Goal: Navigation & Orientation: Find specific page/section

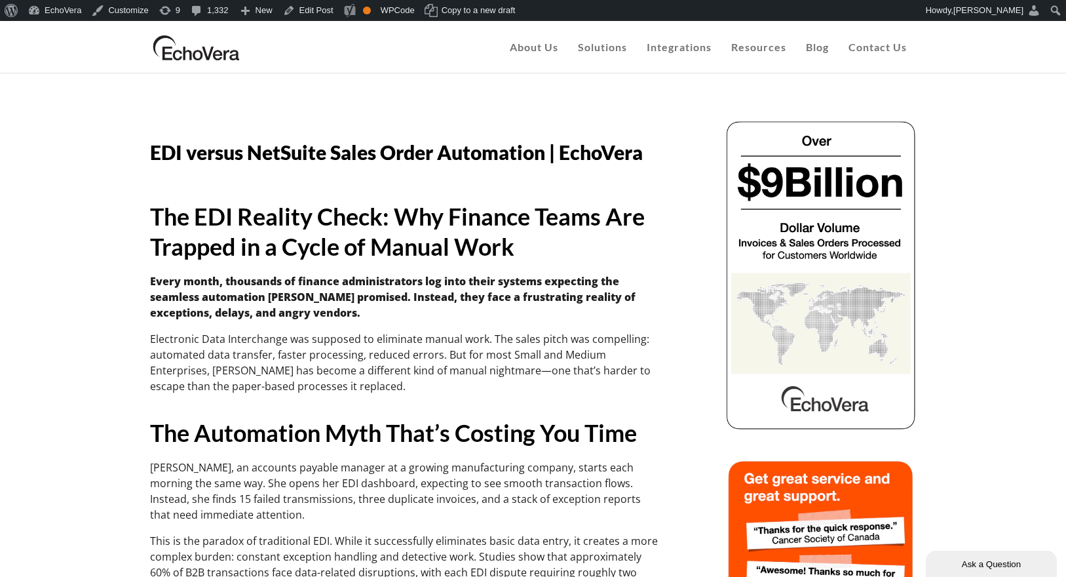
drag, startPoint x: 1048, startPoint y: 77, endPoint x: 1063, endPoint y: 72, distance: 15.1
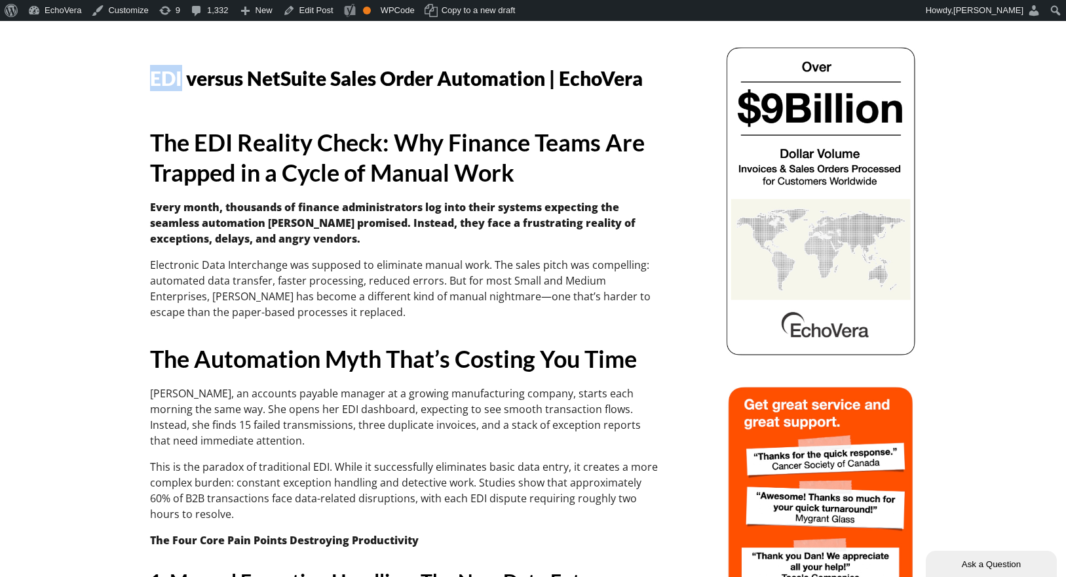
scroll to position [50, 0]
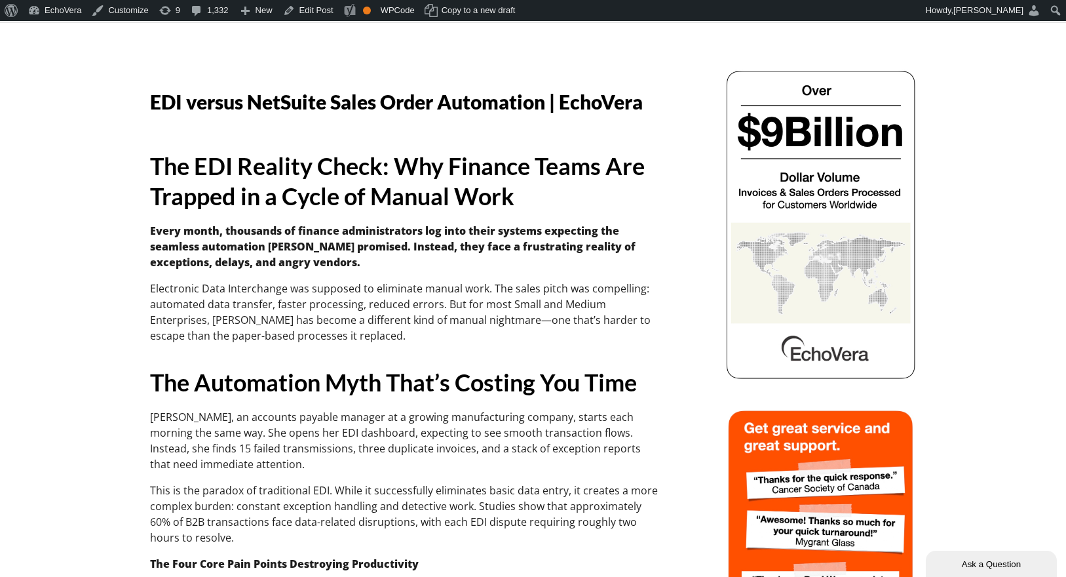
click at [451, 100] on span "EDI versus NetSuite Sales Order Automation | EchoVera" at bounding box center [396, 102] width 493 height 24
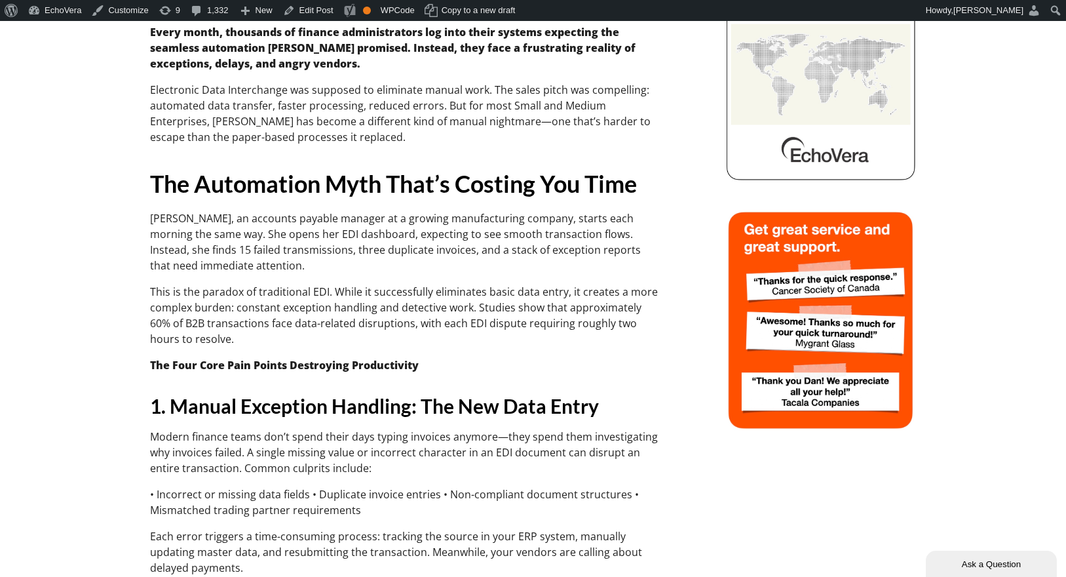
scroll to position [0, 0]
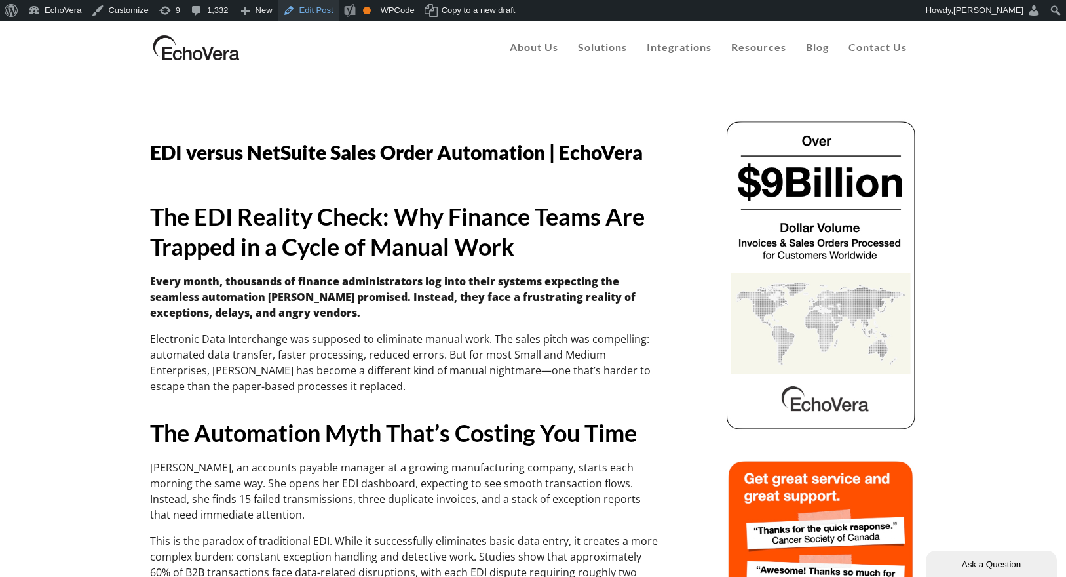
drag, startPoint x: 326, startPoint y: 9, endPoint x: 335, endPoint y: 0, distance: 13.0
click at [329, 7] on link "Edit Post" at bounding box center [308, 10] width 61 height 21
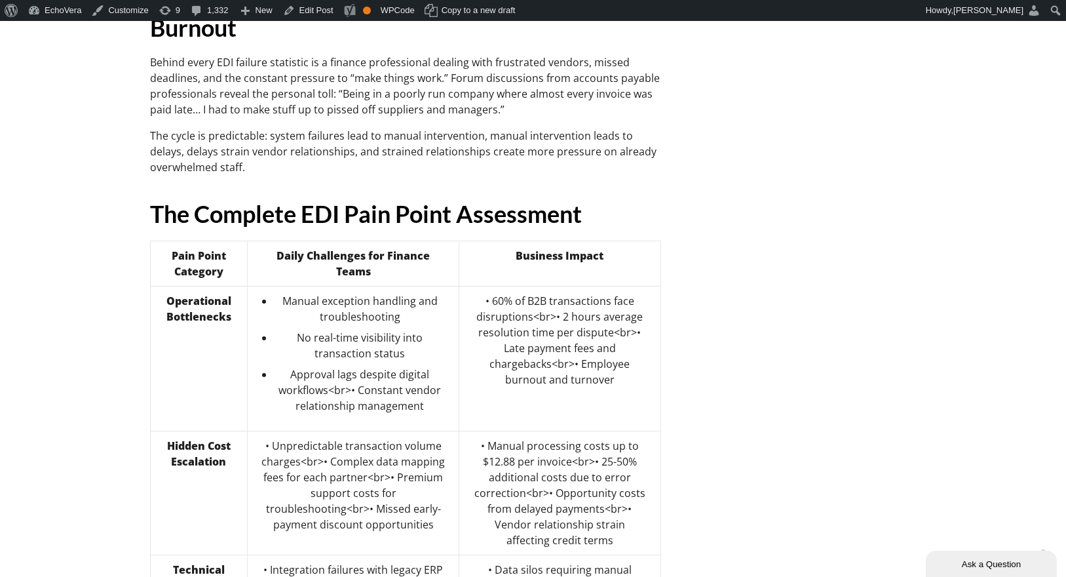
scroll to position [1374, 0]
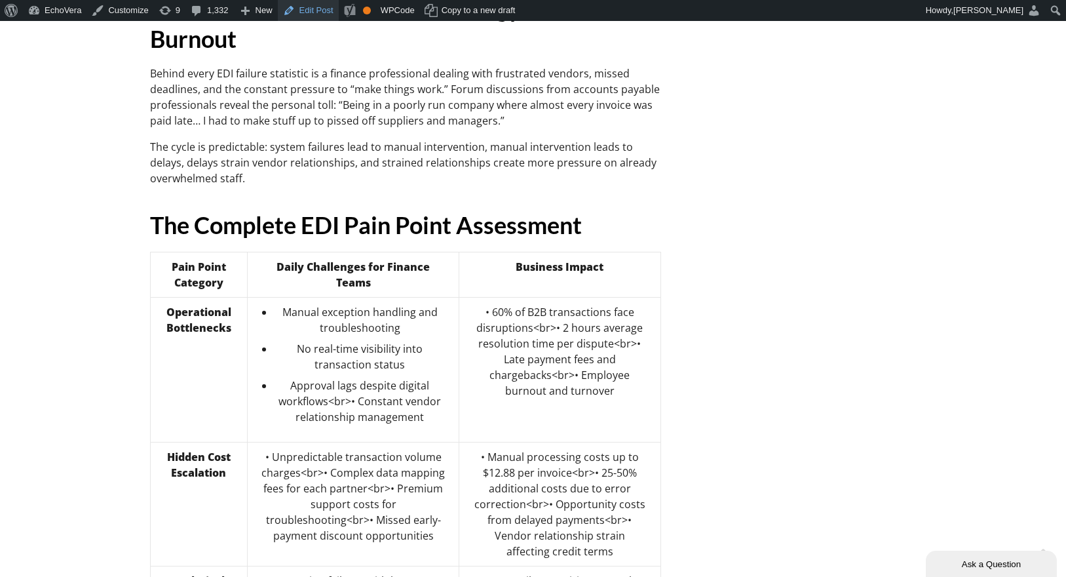
click at [319, 14] on link "Edit Post" at bounding box center [308, 10] width 61 height 21
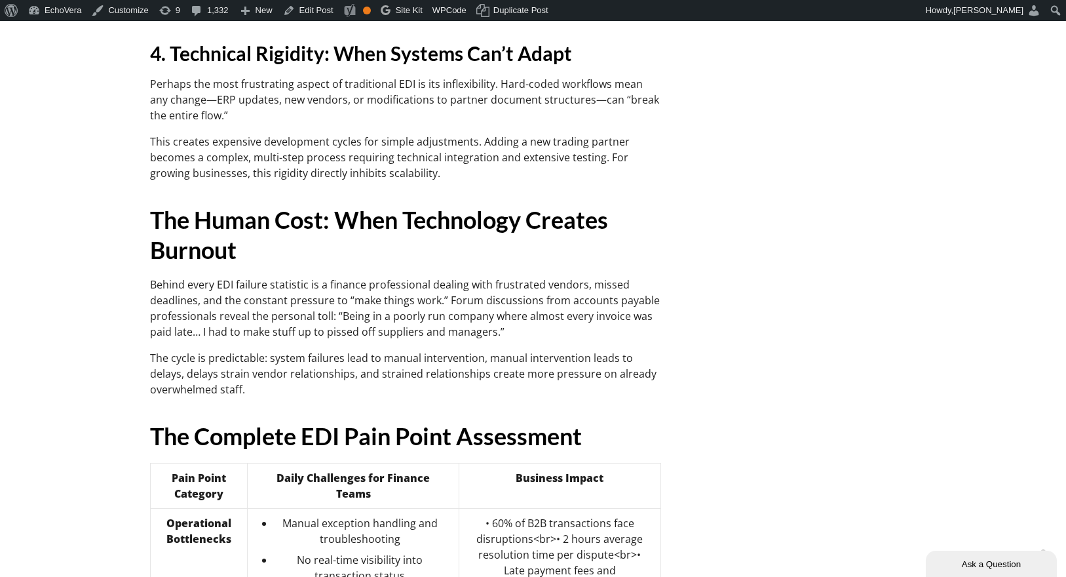
scroll to position [1196, 0]
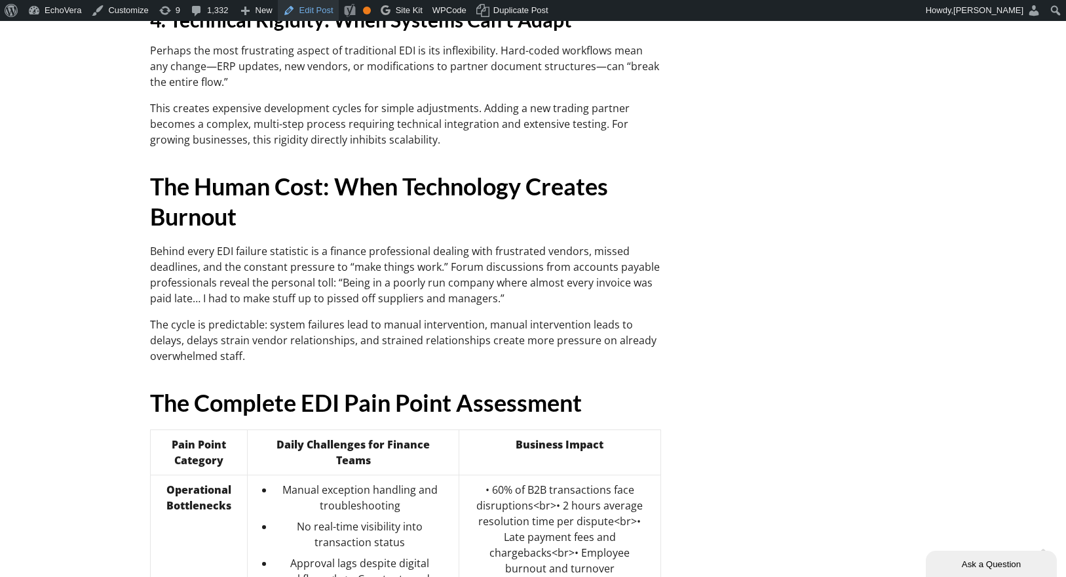
drag, startPoint x: 323, startPoint y: 9, endPoint x: 335, endPoint y: 6, distance: 12.7
click at [322, 12] on link "Edit Post" at bounding box center [308, 10] width 61 height 21
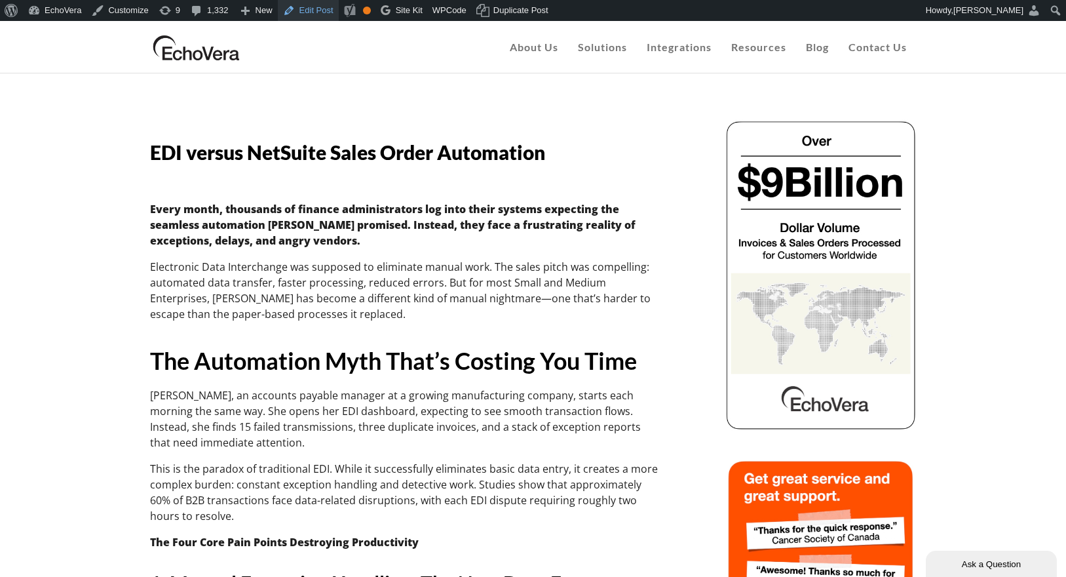
click at [325, 11] on link "Edit Post" at bounding box center [308, 10] width 61 height 21
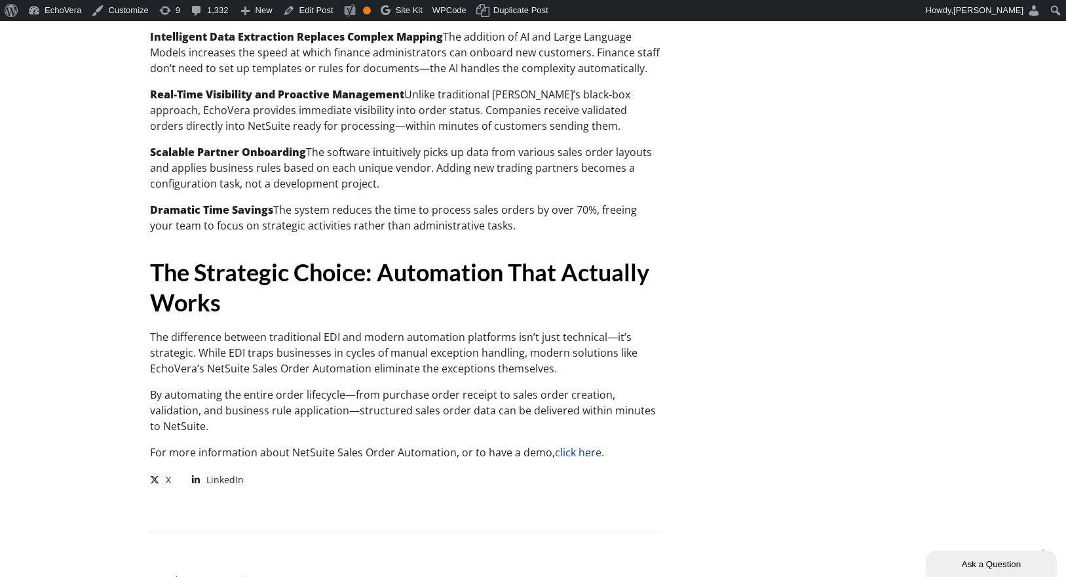
scroll to position [3302, 0]
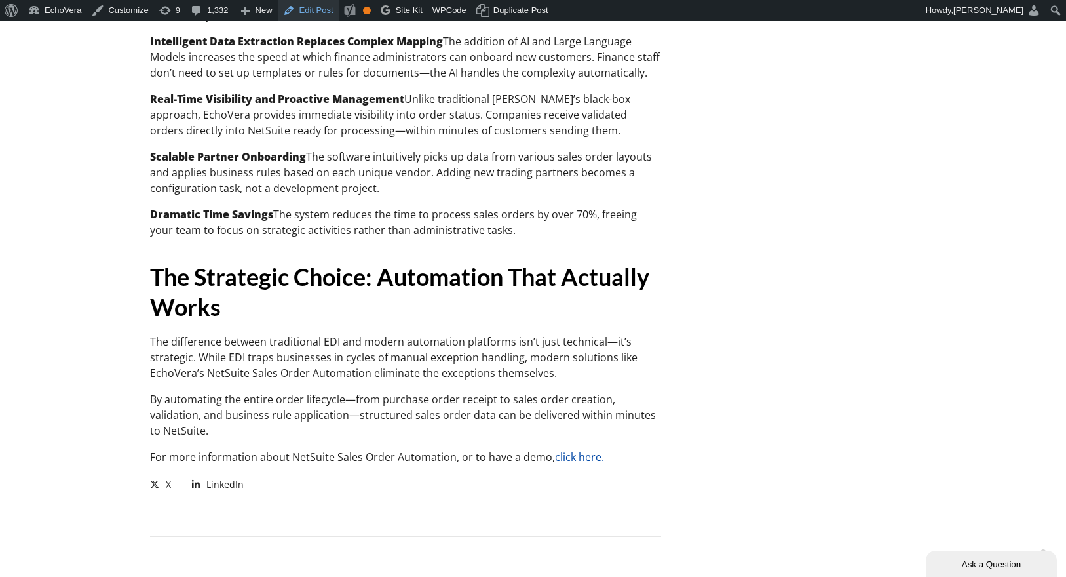
click at [332, 12] on link "Edit Post" at bounding box center [308, 10] width 61 height 21
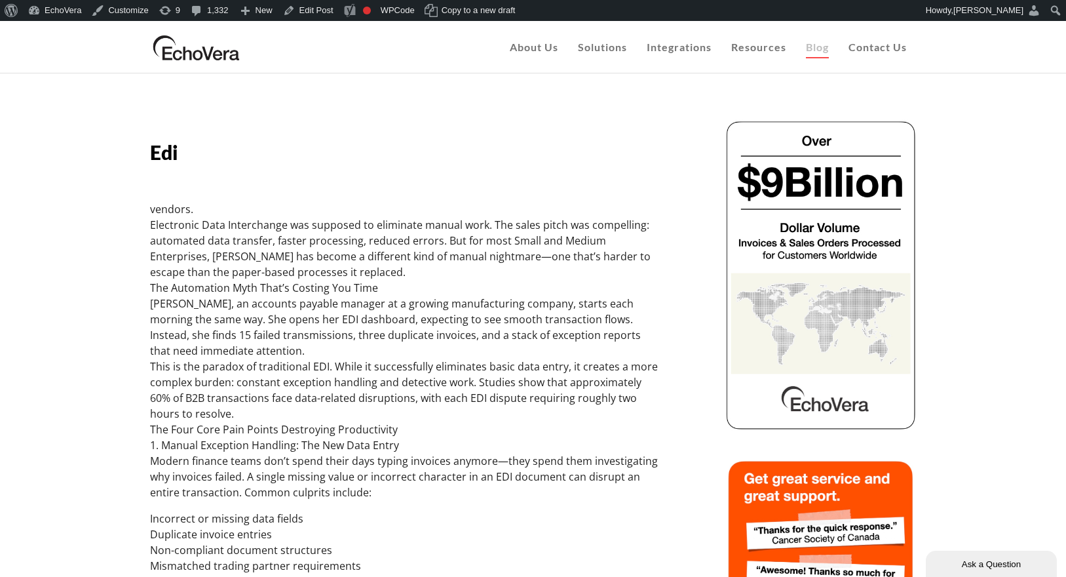
click at [808, 50] on span "Blog" at bounding box center [817, 47] width 23 height 12
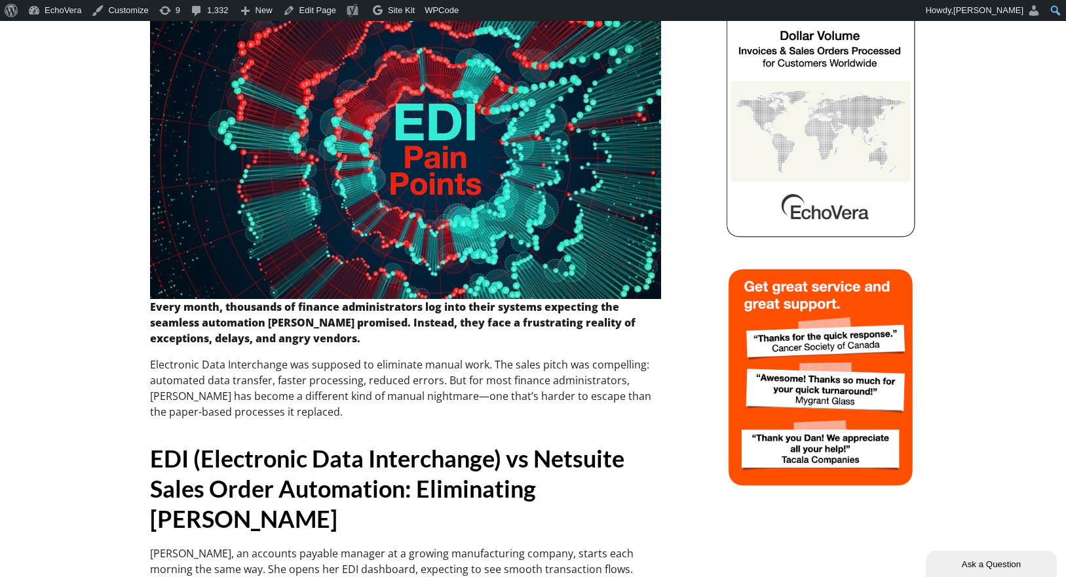
scroll to position [28, 0]
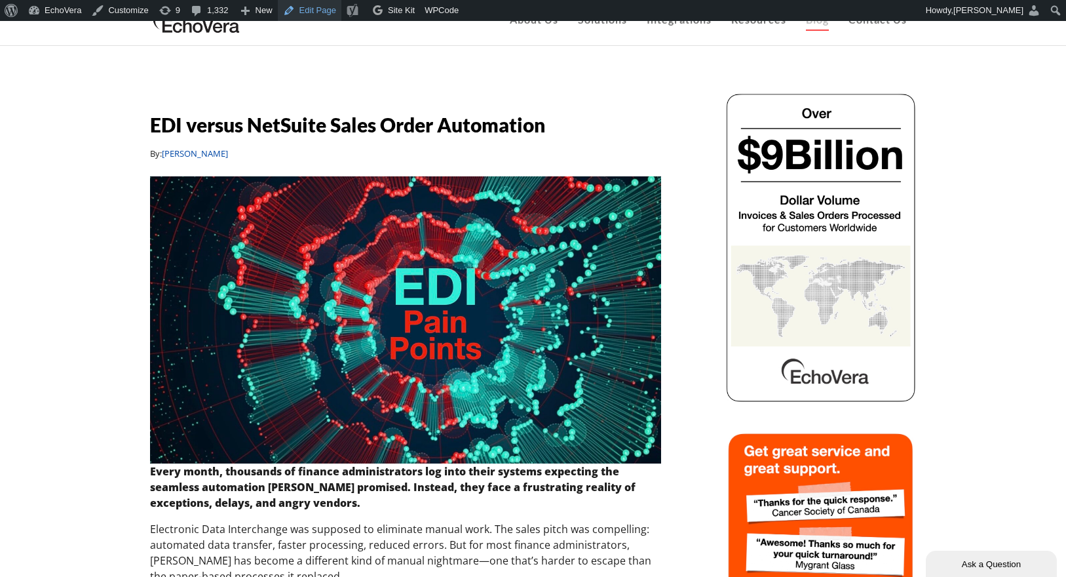
click at [316, 8] on link "Edit Page" at bounding box center [310, 10] width 64 height 21
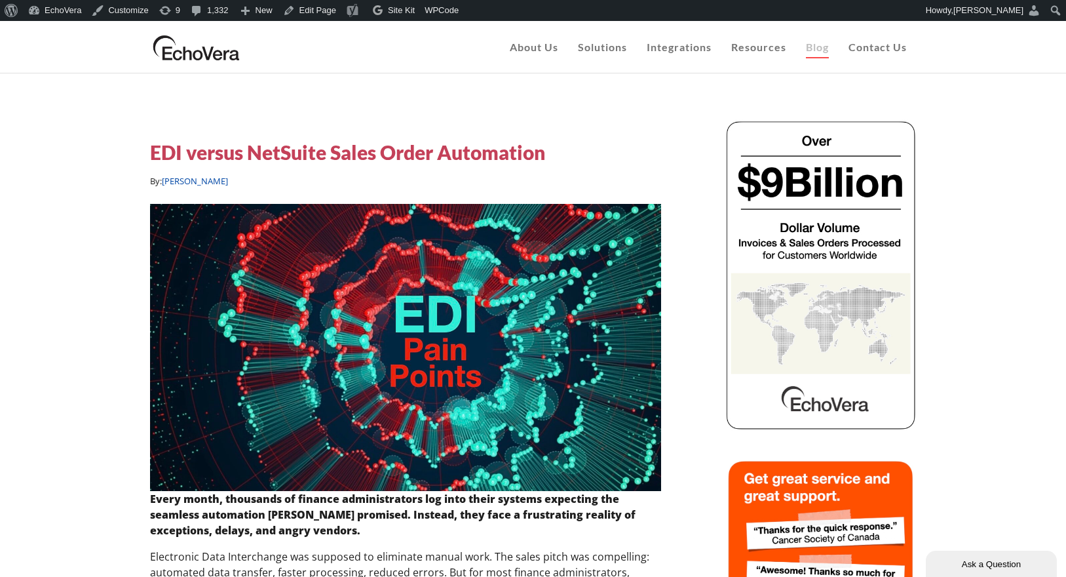
click at [451, 157] on h5 "EDI versus NetSuite Sales Order Automation" at bounding box center [347, 152] width 395 height 26
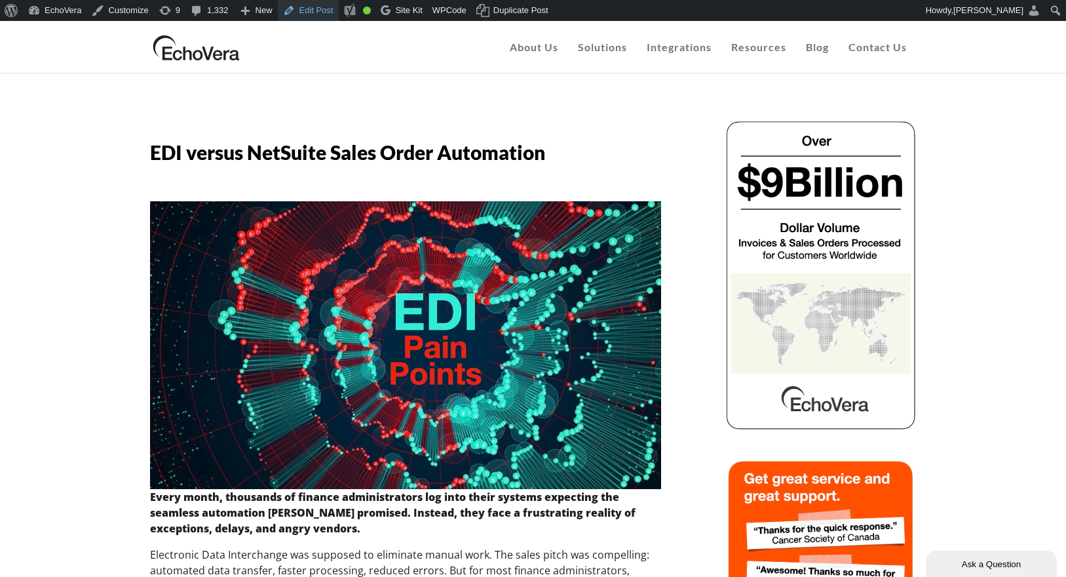
click at [327, 20] on link "Edit Post" at bounding box center [308, 10] width 61 height 21
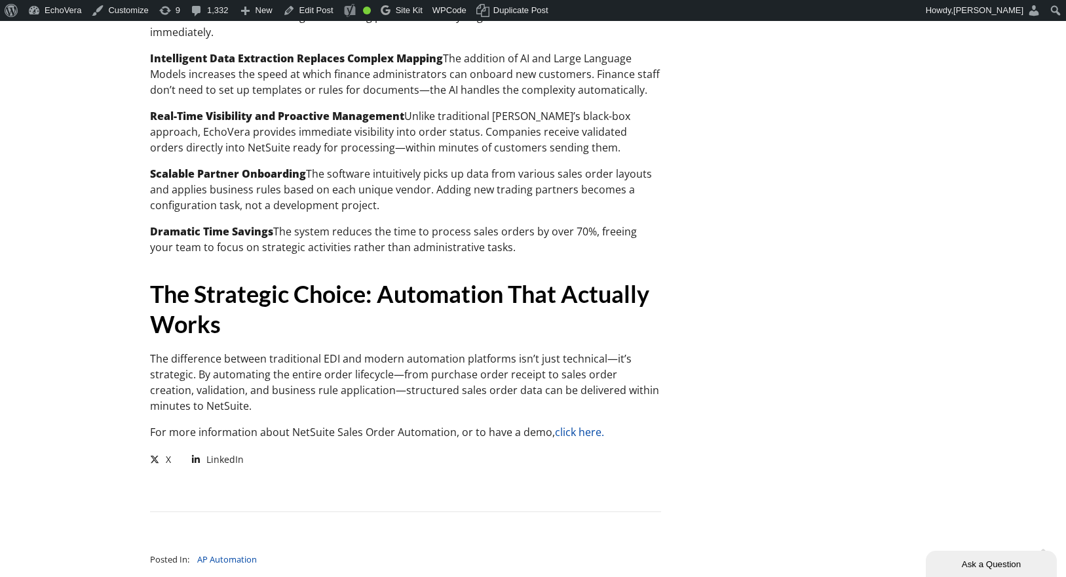
scroll to position [3520, 0]
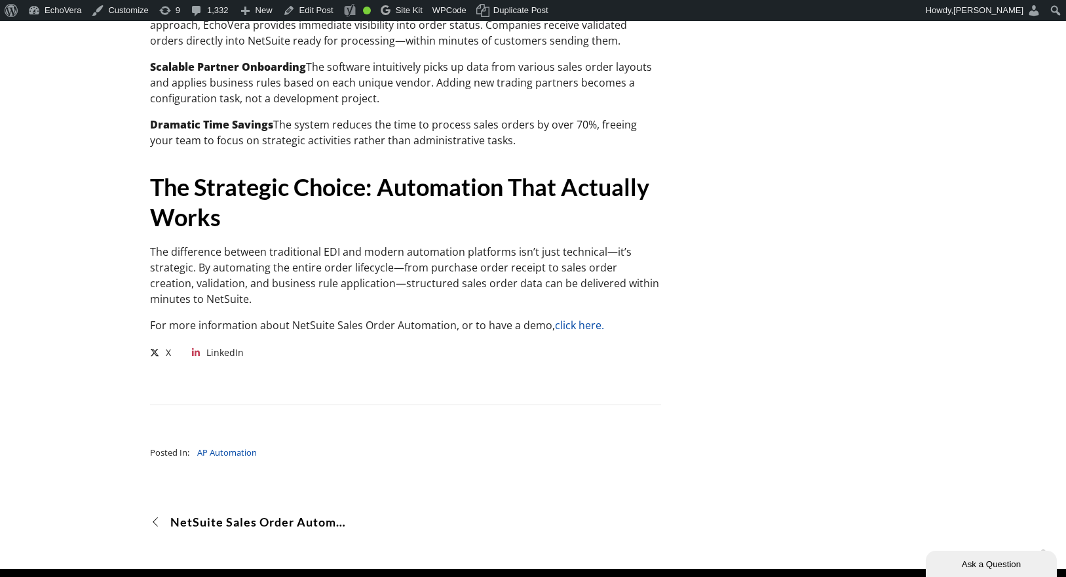
click at [231, 345] on span "LinkedIn" at bounding box center [224, 353] width 37 height 16
drag, startPoint x: 461, startPoint y: 309, endPoint x: 448, endPoint y: 326, distance: 21.9
drag, startPoint x: 938, startPoint y: 207, endPoint x: 1008, endPoint y: 270, distance: 94.7
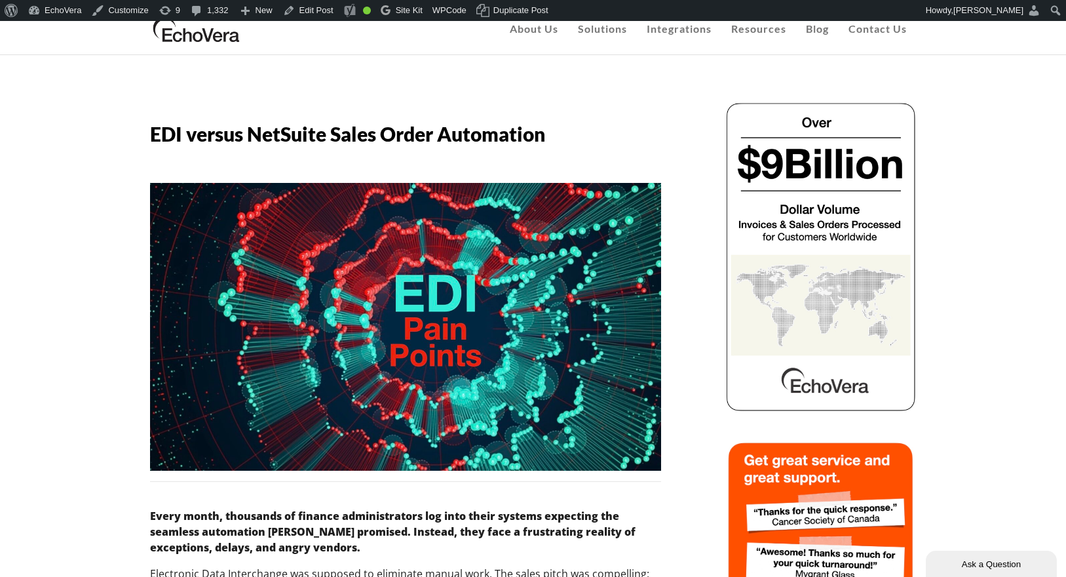
scroll to position [0, 0]
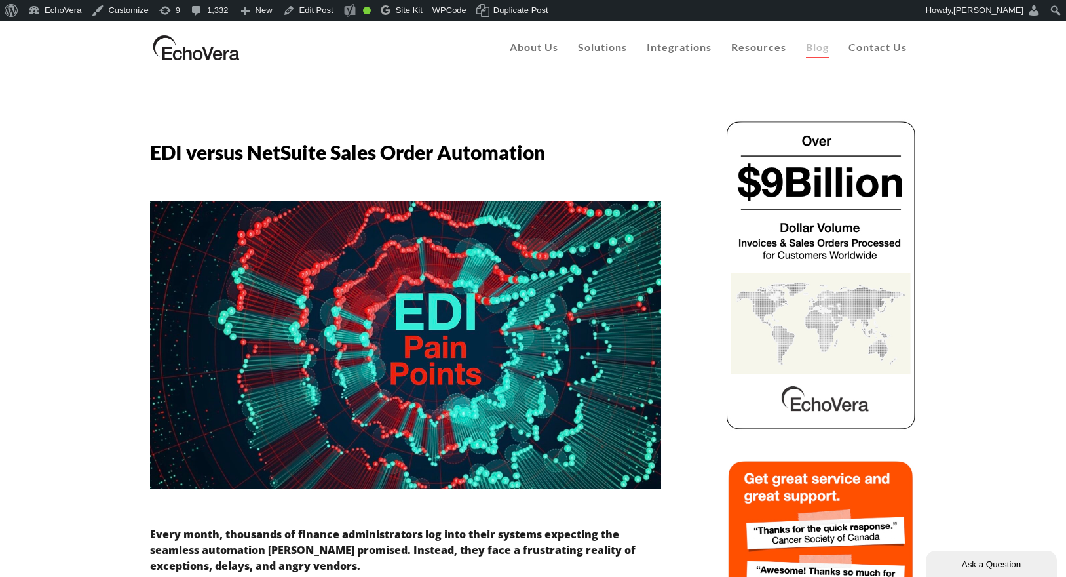
click at [814, 50] on span "Blog" at bounding box center [817, 47] width 23 height 12
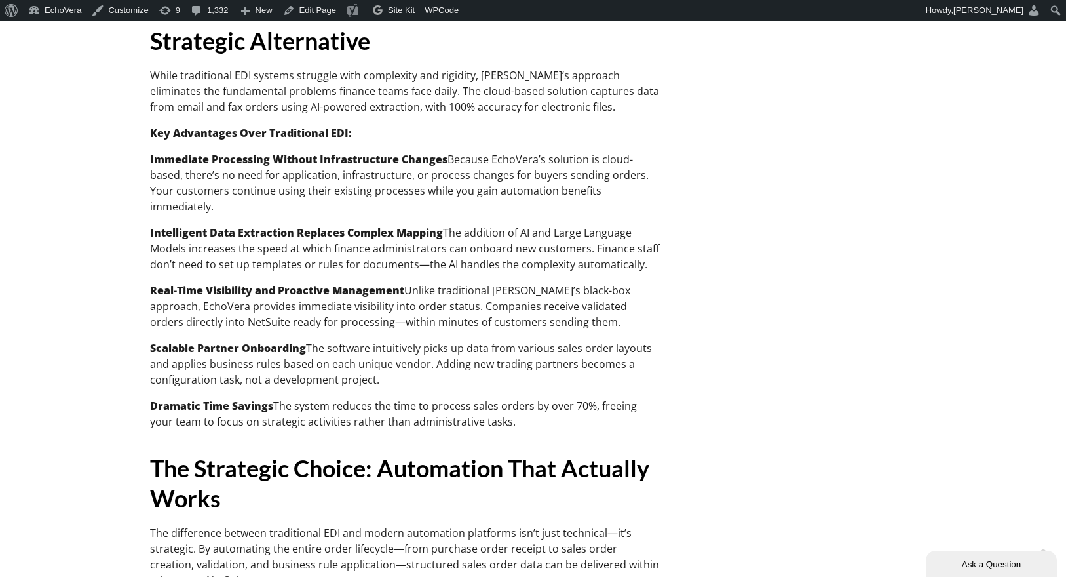
scroll to position [3296, 0]
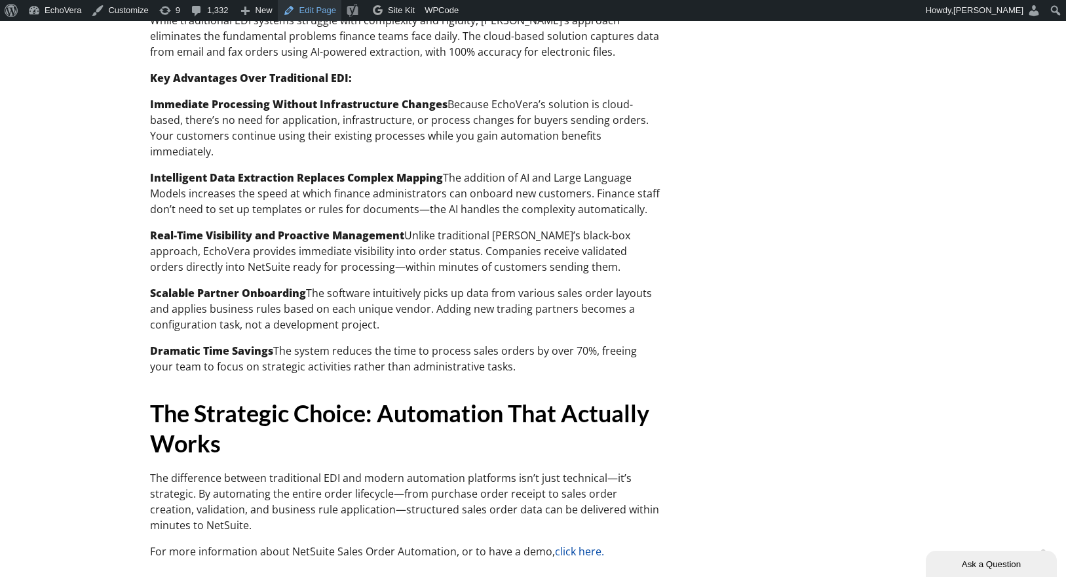
drag, startPoint x: 319, startPoint y: 13, endPoint x: 326, endPoint y: 12, distance: 7.3
click at [318, 13] on link "Edit Page" at bounding box center [310, 10] width 64 height 21
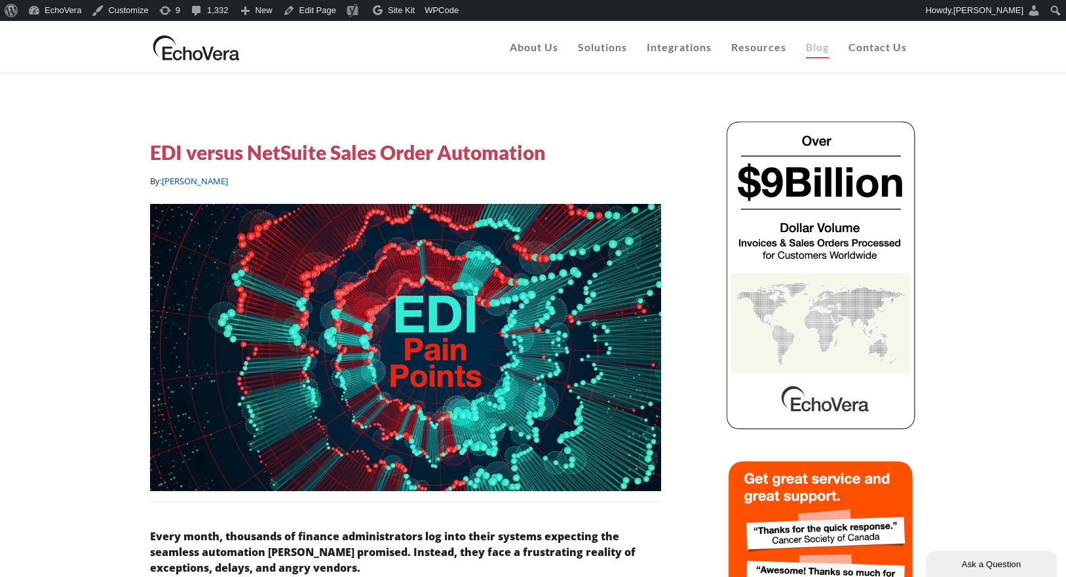
drag, startPoint x: 343, startPoint y: 155, endPoint x: 366, endPoint y: 151, distance: 22.6
click at [343, 155] on h5 "EDI versus NetSuite Sales Order Automation" at bounding box center [347, 152] width 395 height 26
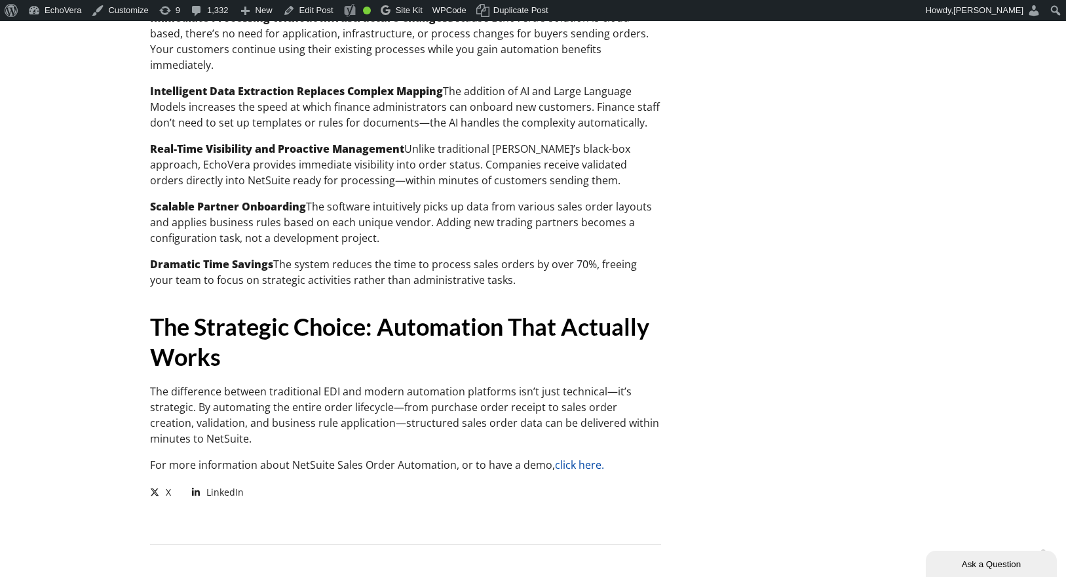
scroll to position [3403, 0]
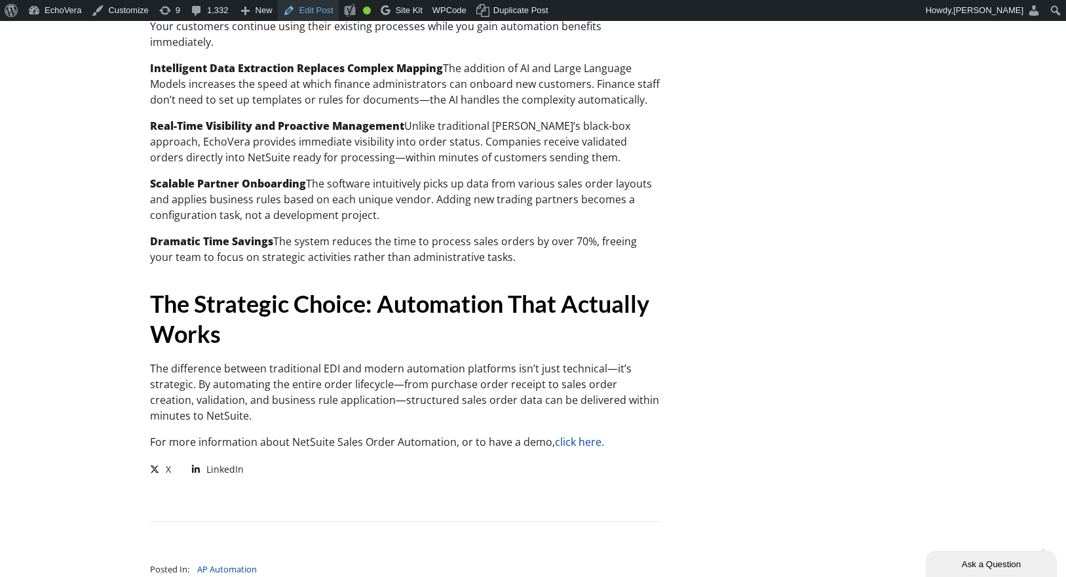
drag, startPoint x: 324, startPoint y: 12, endPoint x: 322, endPoint y: 19, distance: 6.7
click at [324, 13] on link "Edit Post" at bounding box center [308, 10] width 61 height 21
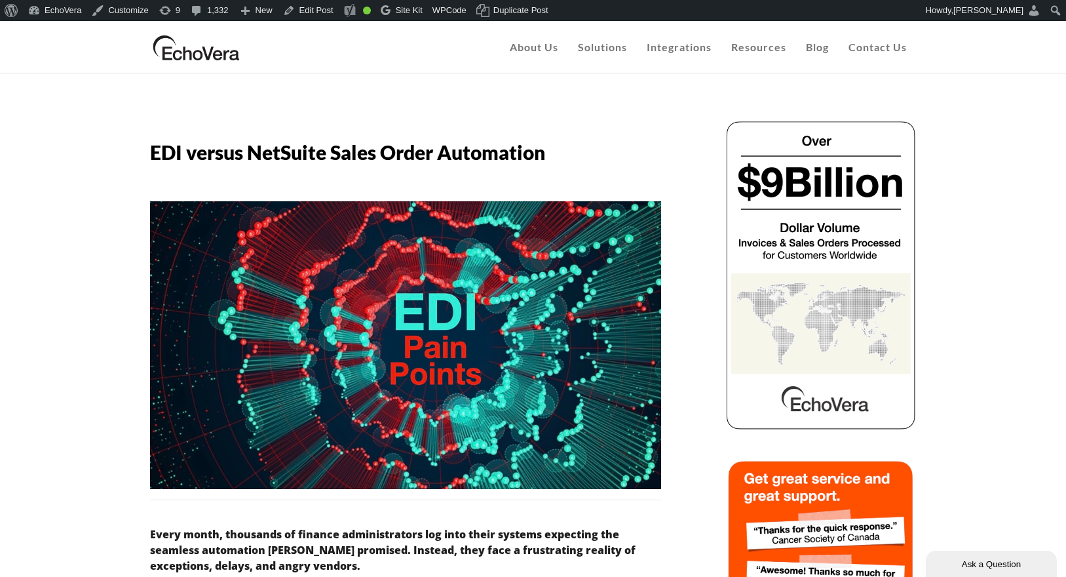
click at [227, 47] on img at bounding box center [196, 47] width 93 height 33
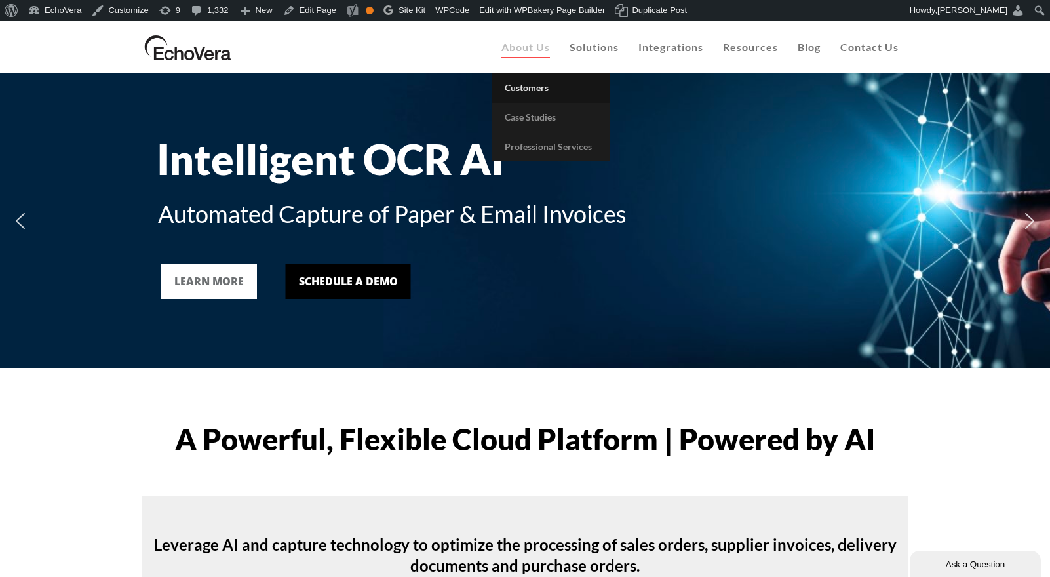
click at [538, 91] on span "Customers" at bounding box center [527, 87] width 44 height 11
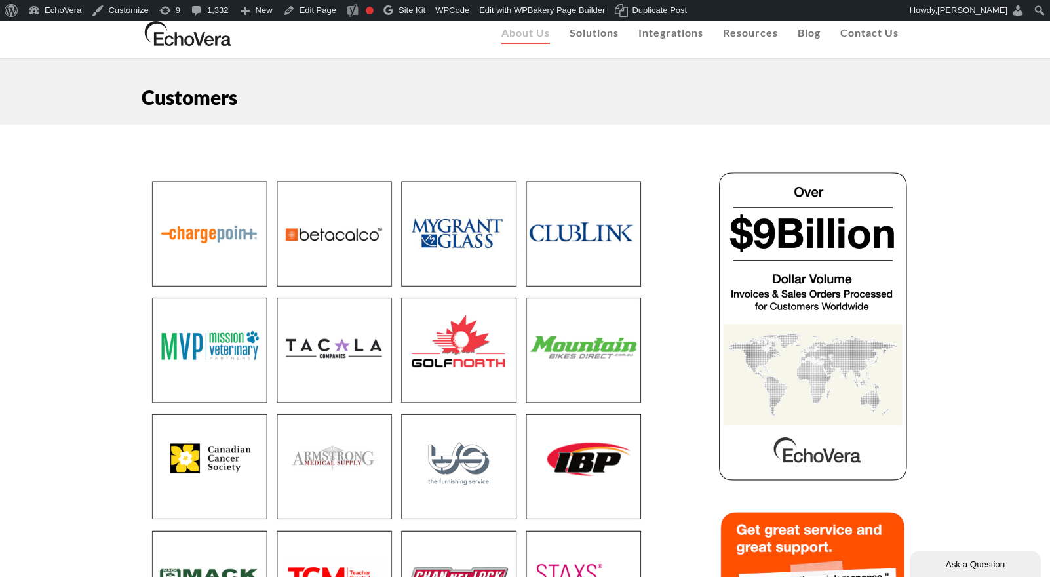
scroll to position [13, 0]
